Goal: Information Seeking & Learning: Learn about a topic

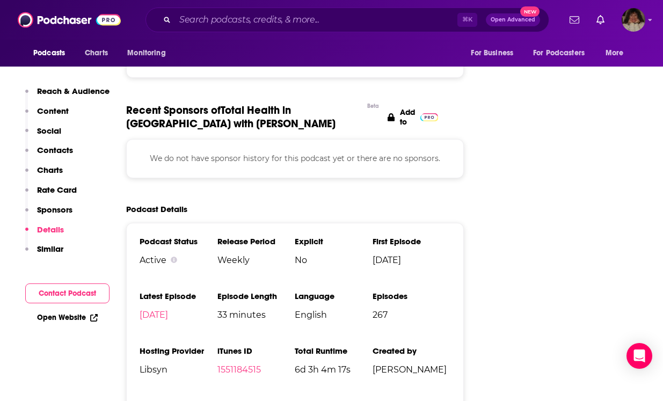
scroll to position [1458, 0]
click at [251, 19] on input "Search podcasts, credits, & more..." at bounding box center [316, 19] width 282 height 17
click at [249, 18] on input "Search podcasts, credits, & more..." at bounding box center [316, 19] width 282 height 17
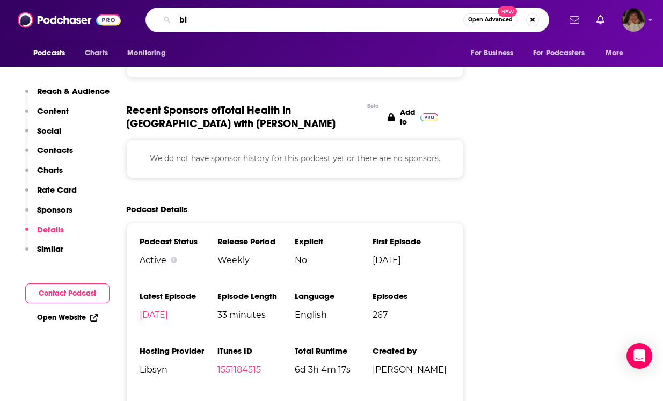
type input "b"
type input "longevity"
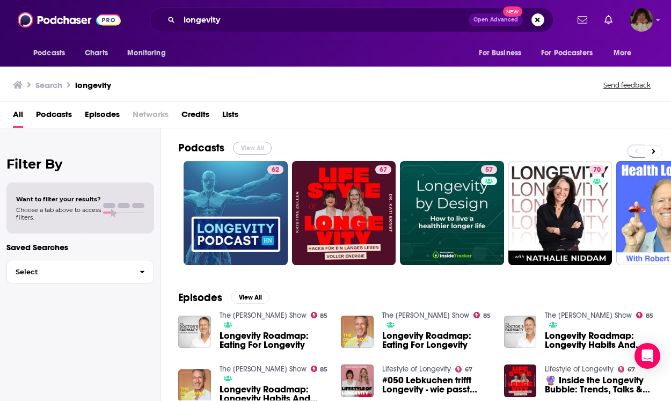
click at [258, 146] on button "View All" at bounding box center [252, 148] width 39 height 13
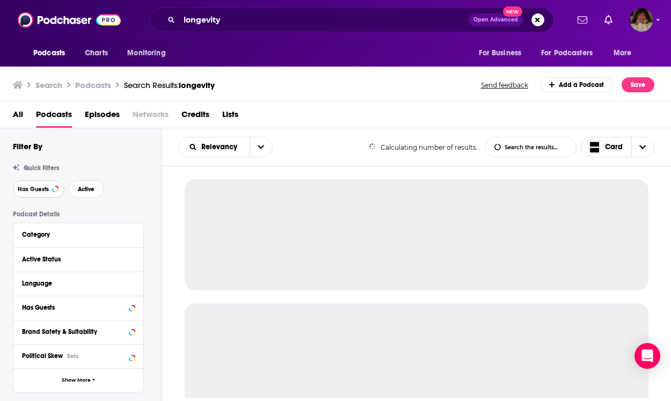
click at [29, 188] on span "Has Guests" at bounding box center [33, 189] width 31 height 6
click at [34, 188] on span "Has Guests" at bounding box center [33, 189] width 31 height 6
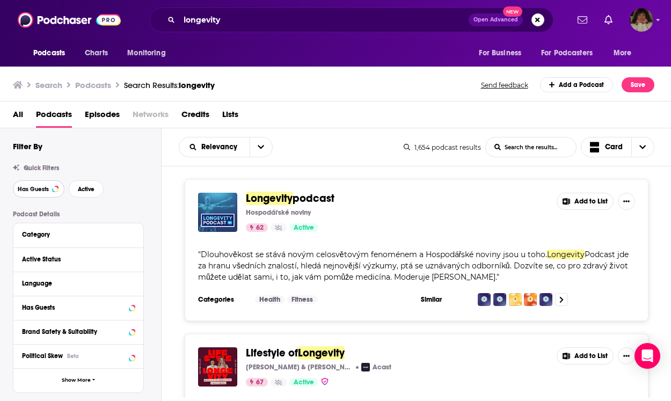
click at [42, 189] on span "Has Guests" at bounding box center [33, 189] width 31 height 6
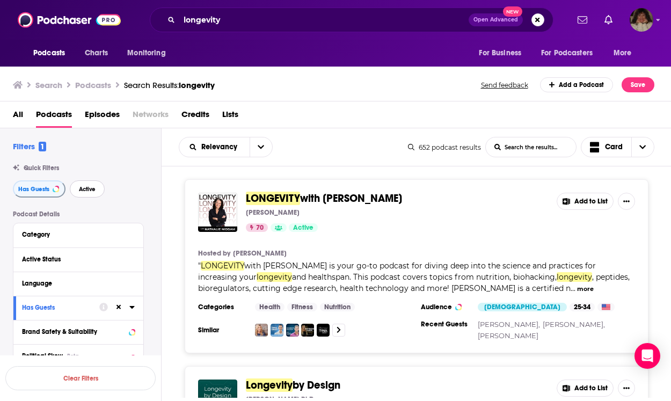
click at [92, 188] on span "Active" at bounding box center [87, 189] width 17 height 6
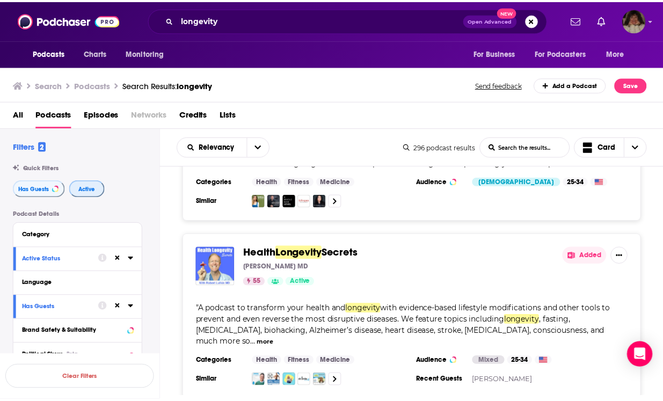
scroll to position [462, 0]
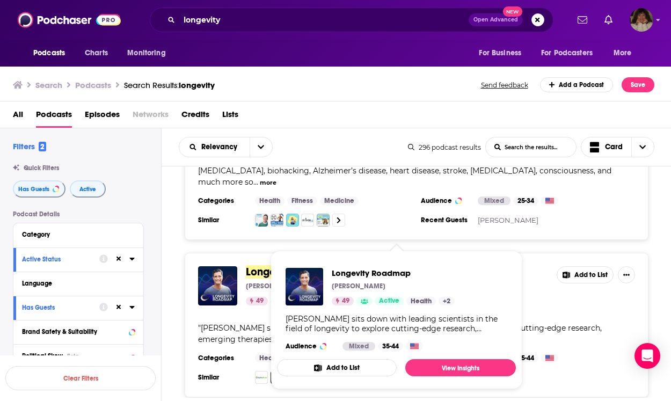
click at [265, 265] on span "Longevity" at bounding box center [269, 271] width 47 height 13
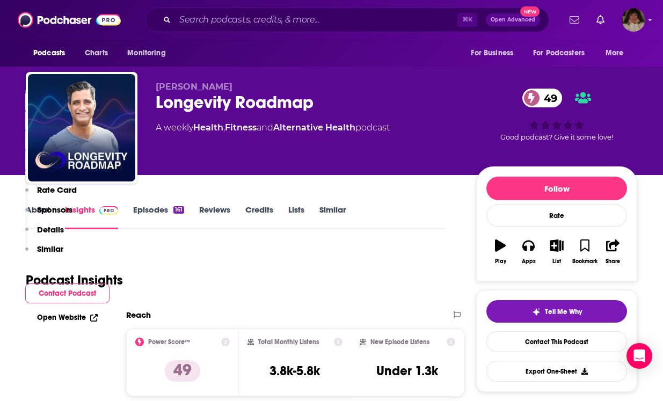
scroll to position [885, 0]
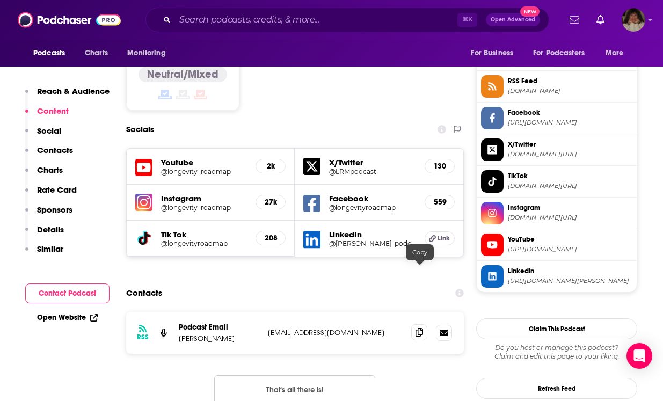
click at [416, 328] on icon at bounding box center [420, 332] width 8 height 9
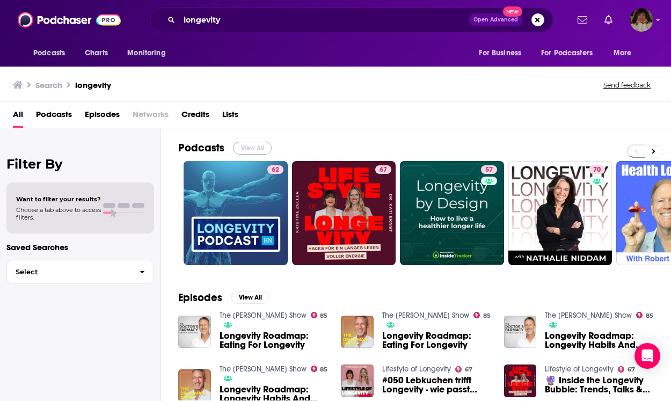
click at [256, 147] on button "View All" at bounding box center [252, 148] width 39 height 13
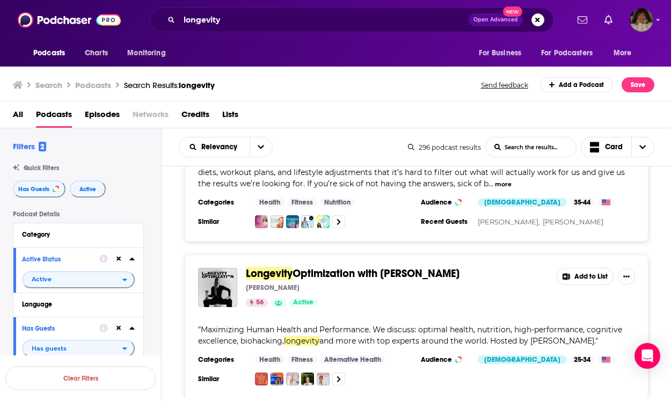
scroll to position [789, 0]
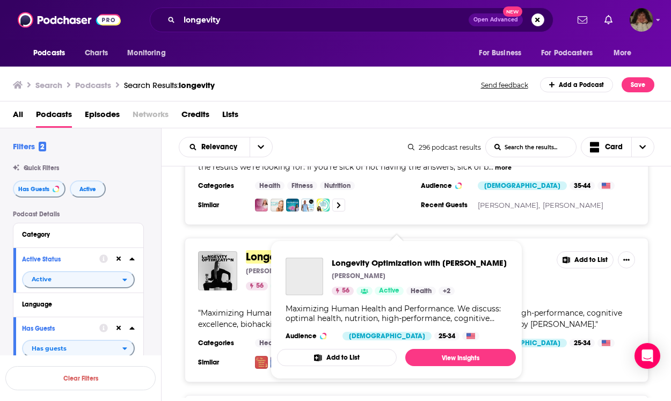
click at [325, 245] on span "Longevity Optimization with [PERSON_NAME] [PERSON_NAME] 56 Active Health + 2 Ma…" at bounding box center [396, 310] width 239 height 139
click at [260, 250] on span "Longevity" at bounding box center [269, 256] width 47 height 13
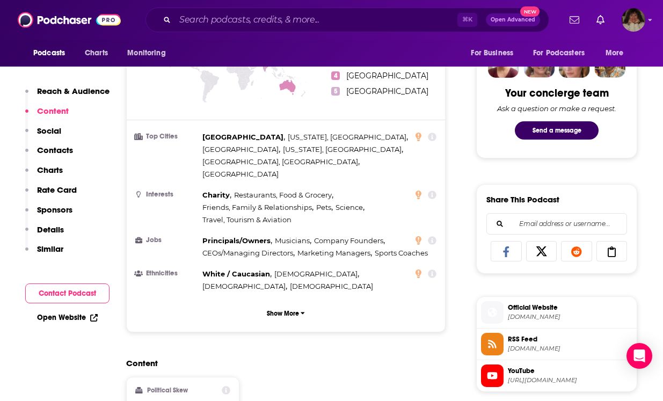
scroll to position [912, 0]
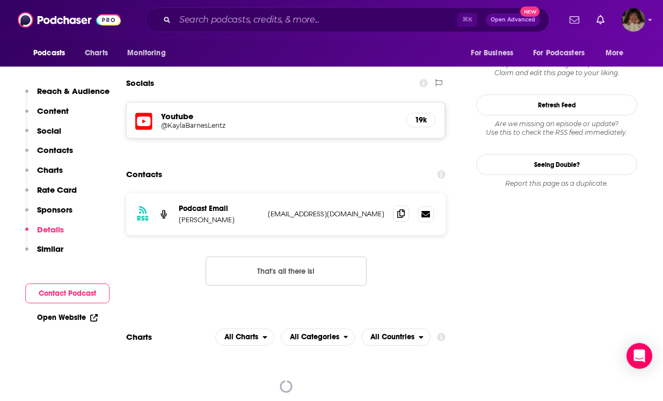
click at [402, 209] on icon at bounding box center [401, 213] width 8 height 9
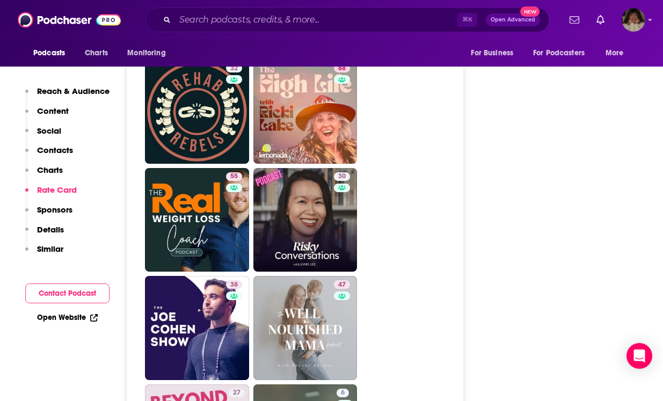
scroll to position [2334, 0]
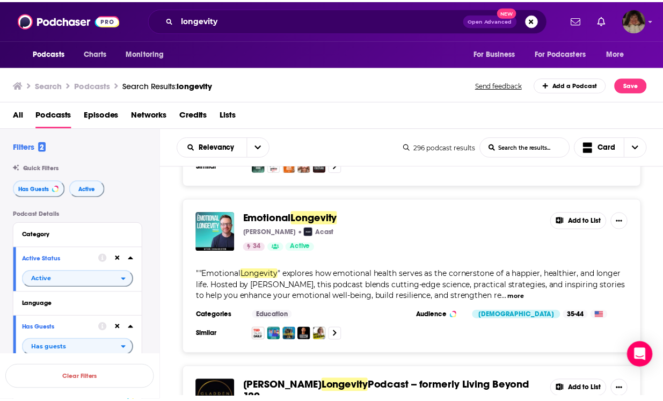
scroll to position [1654, 0]
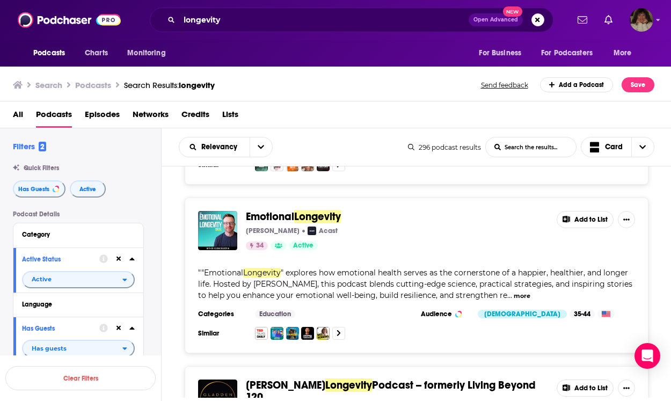
click at [317, 212] on span "Longevity" at bounding box center [317, 216] width 47 height 13
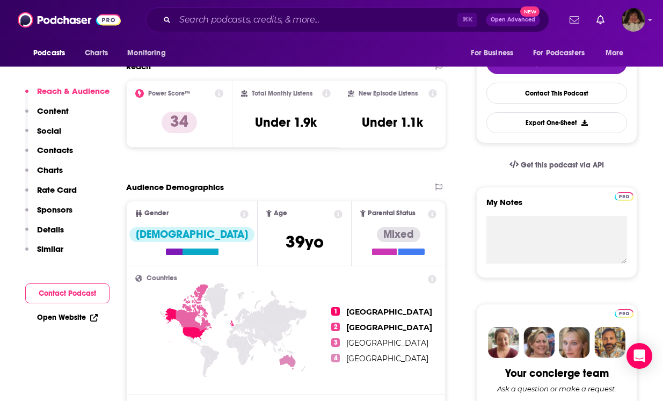
scroll to position [603, 0]
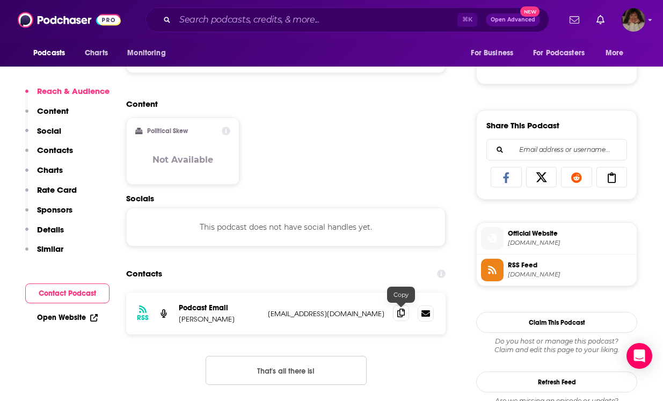
click at [402, 313] on icon at bounding box center [401, 313] width 8 height 9
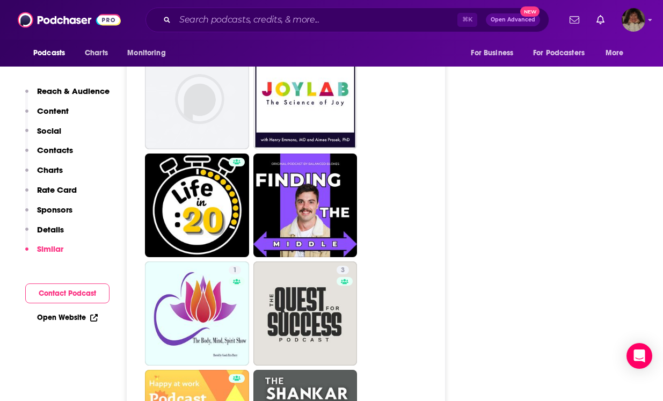
scroll to position [1902, 0]
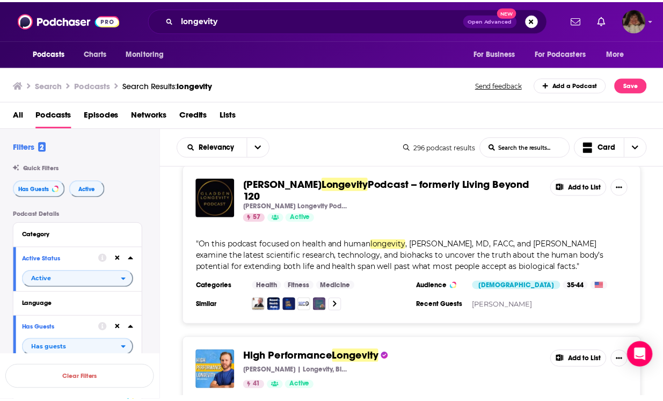
scroll to position [1852, 0]
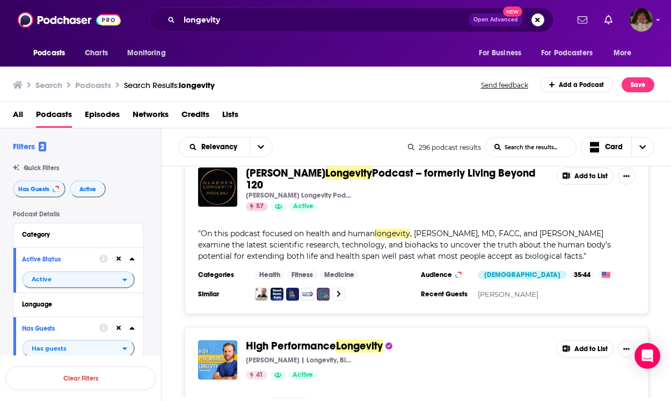
click at [322, 191] on p "[PERSON_NAME] Longevity Podcast" at bounding box center [299, 195] width 107 height 9
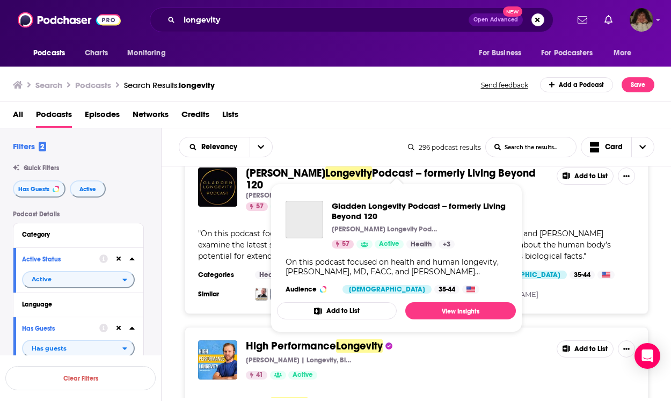
click at [325, 169] on span "Longevity" at bounding box center [348, 172] width 47 height 13
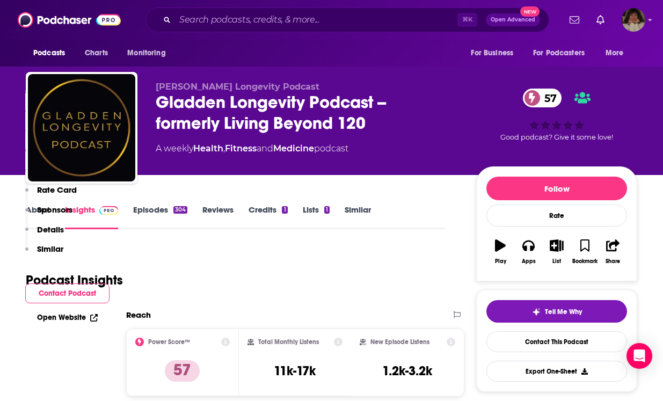
scroll to position [871, 0]
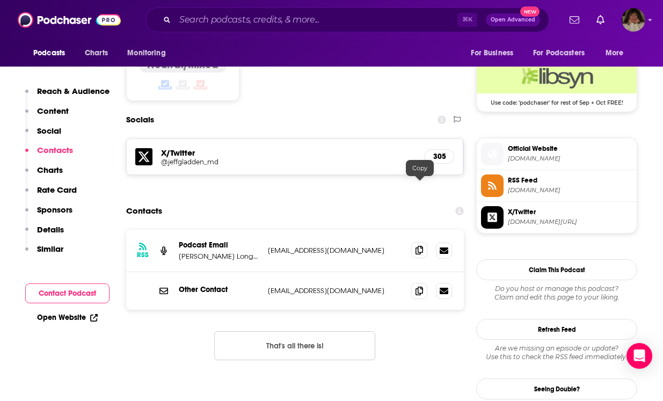
click at [425, 242] on span at bounding box center [419, 250] width 16 height 16
click at [328, 16] on input "Search podcasts, credits, & more..." at bounding box center [316, 19] width 282 height 17
click at [325, 20] on input "Search podcasts, credits, & more..." at bounding box center [316, 19] width 282 height 17
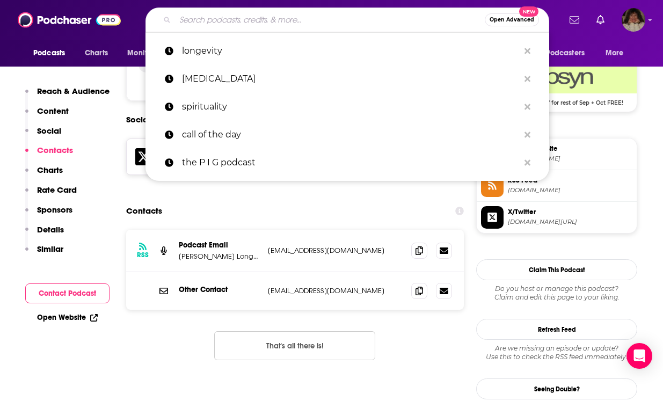
paste input "Midlife Strategies for Badass Women"
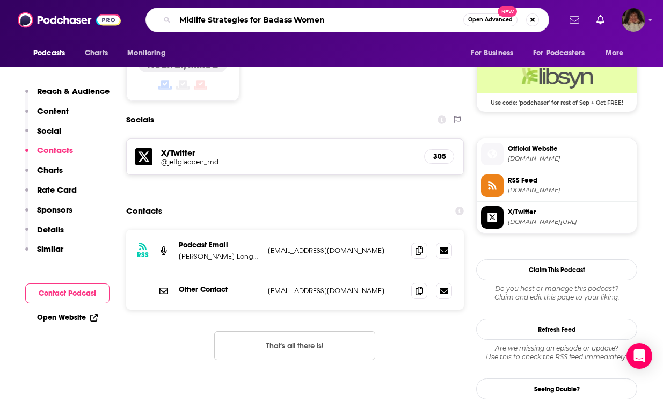
type input "Midlife Strategies for Badass Women"
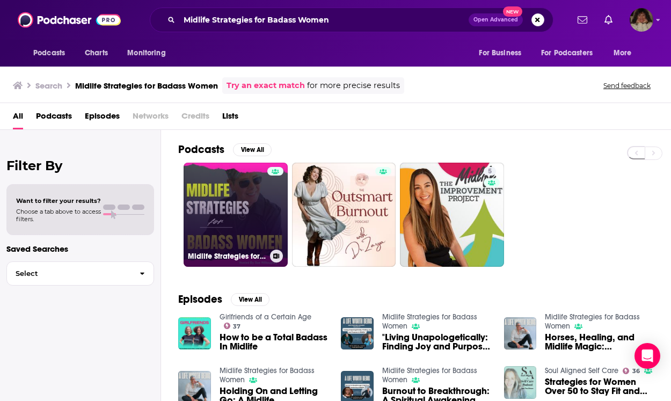
click at [222, 216] on link "Midlife Strategies for Badass Women" at bounding box center [236, 215] width 104 height 104
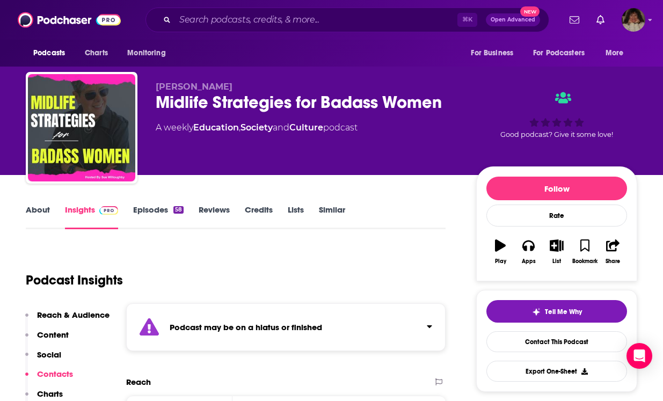
scroll to position [21, 0]
